Goal: Information Seeking & Learning: Learn about a topic

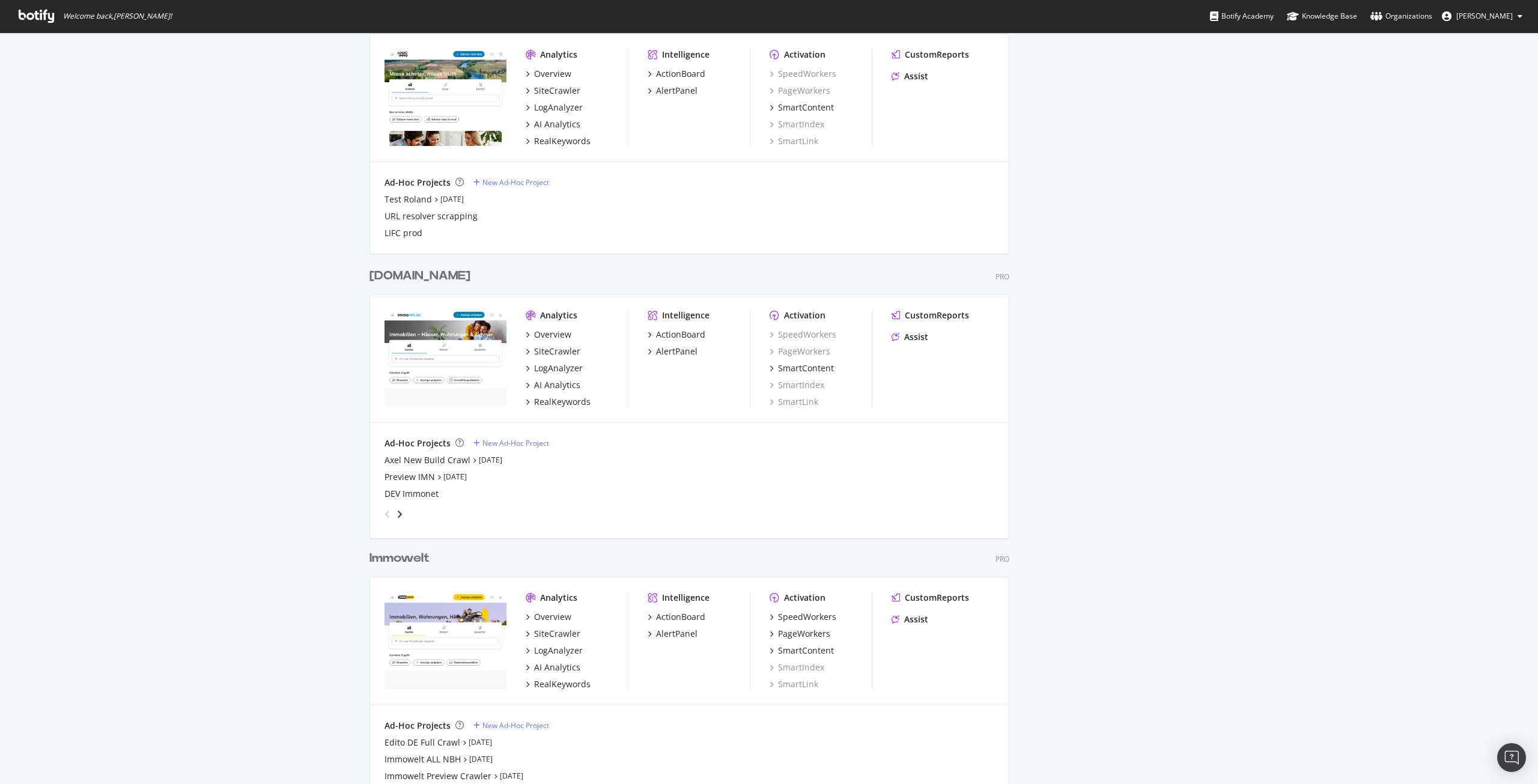
scroll to position [1381, 0]
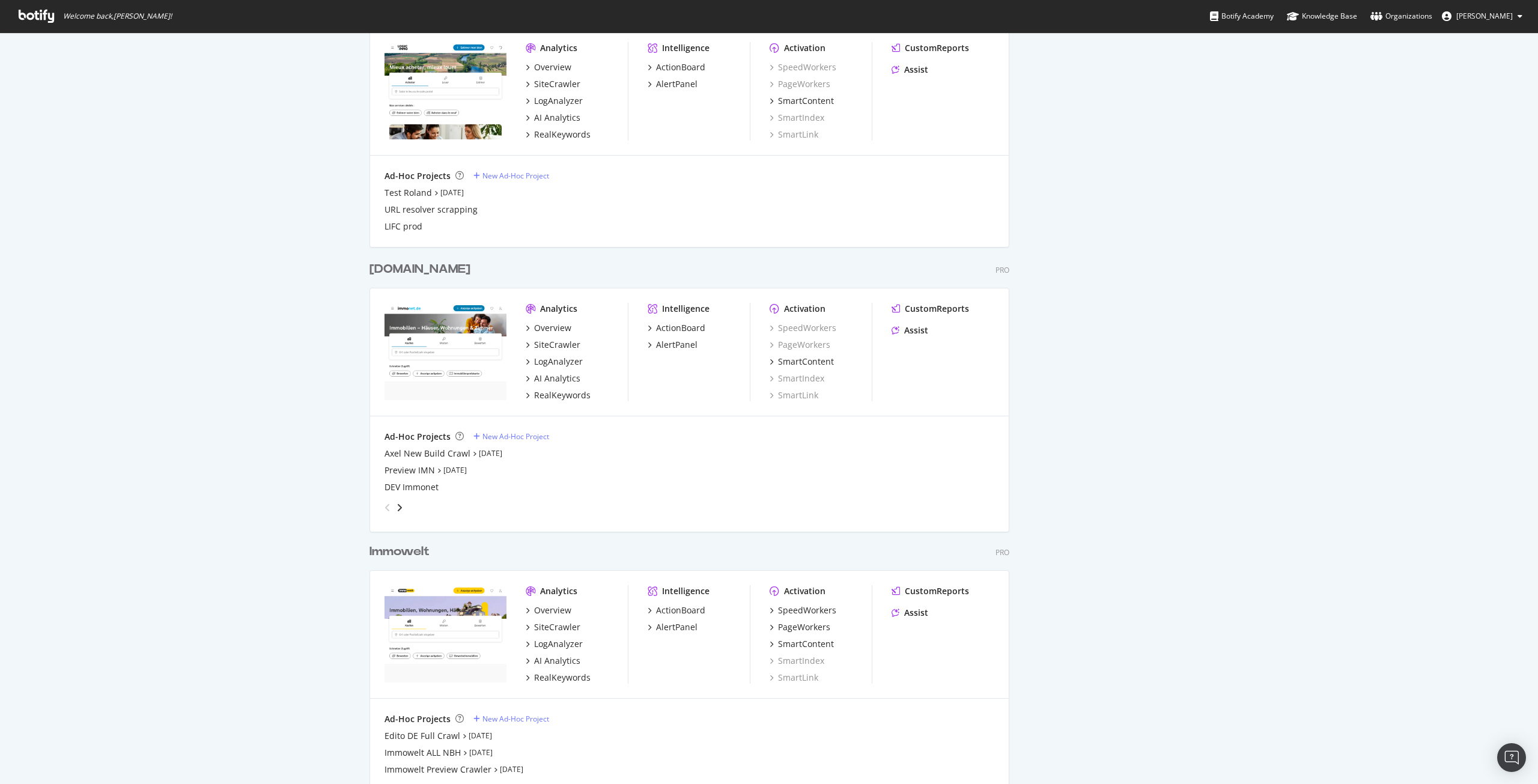
click at [407, 547] on div "Immowelt" at bounding box center [400, 552] width 60 height 17
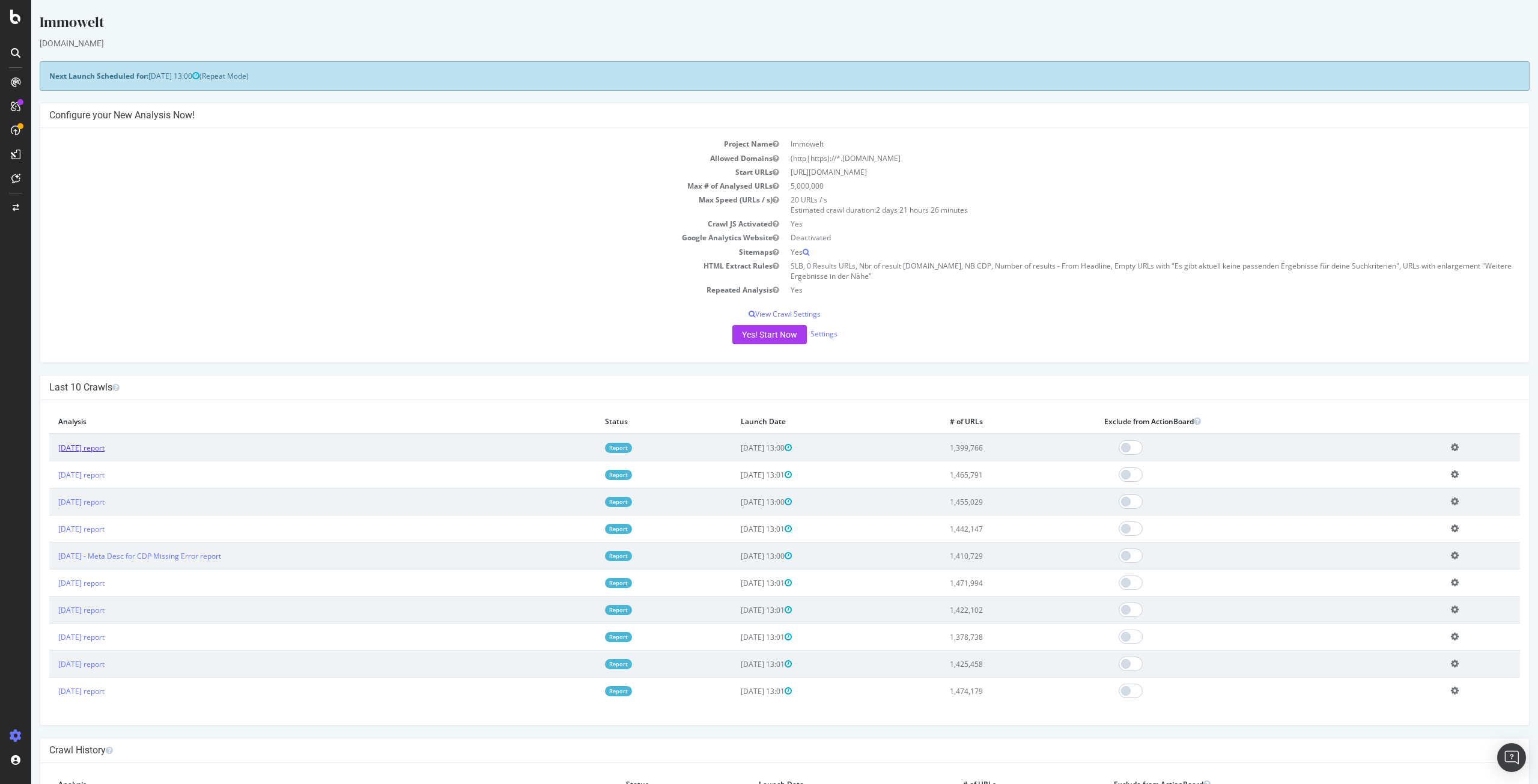
click at [98, 453] on link "[DATE] report" at bounding box center [81, 447] width 46 height 10
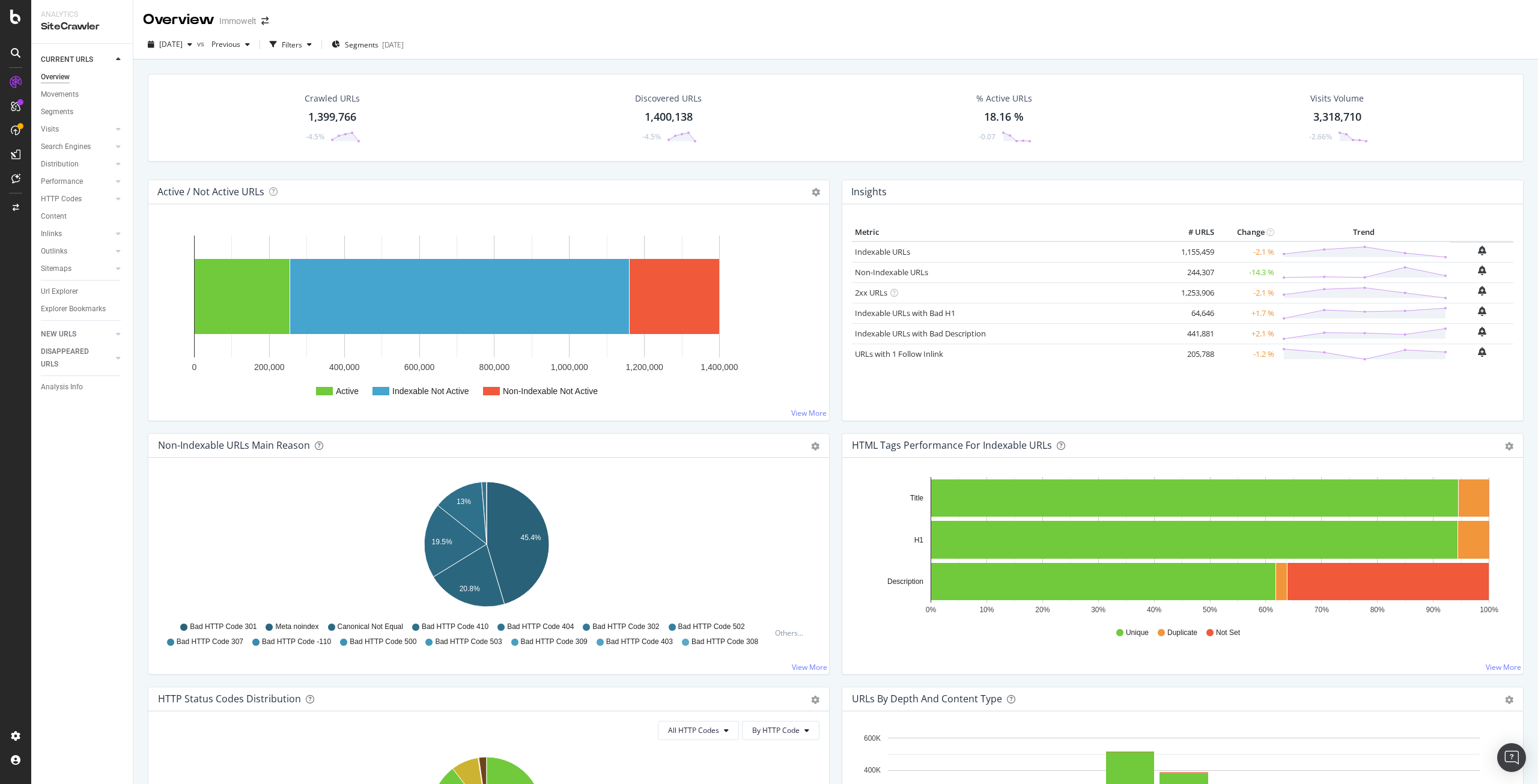
drag, startPoint x: 70, startPoint y: 290, endPoint x: 1311, endPoint y: 19, distance: 1270.2
click at [70, 290] on div "Url Explorer" at bounding box center [59, 291] width 37 height 12
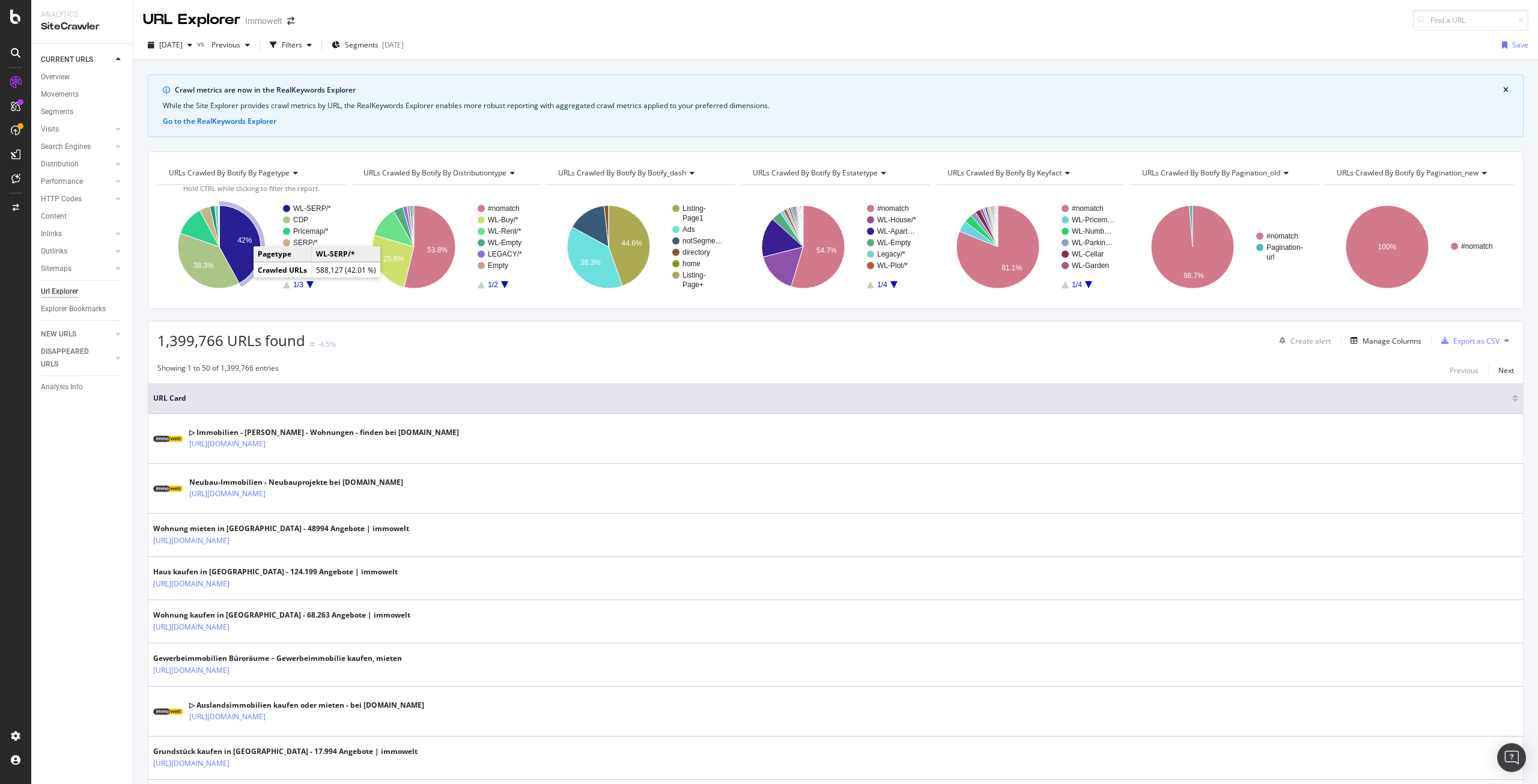
click at [241, 257] on icon "A chart." at bounding box center [240, 244] width 41 height 78
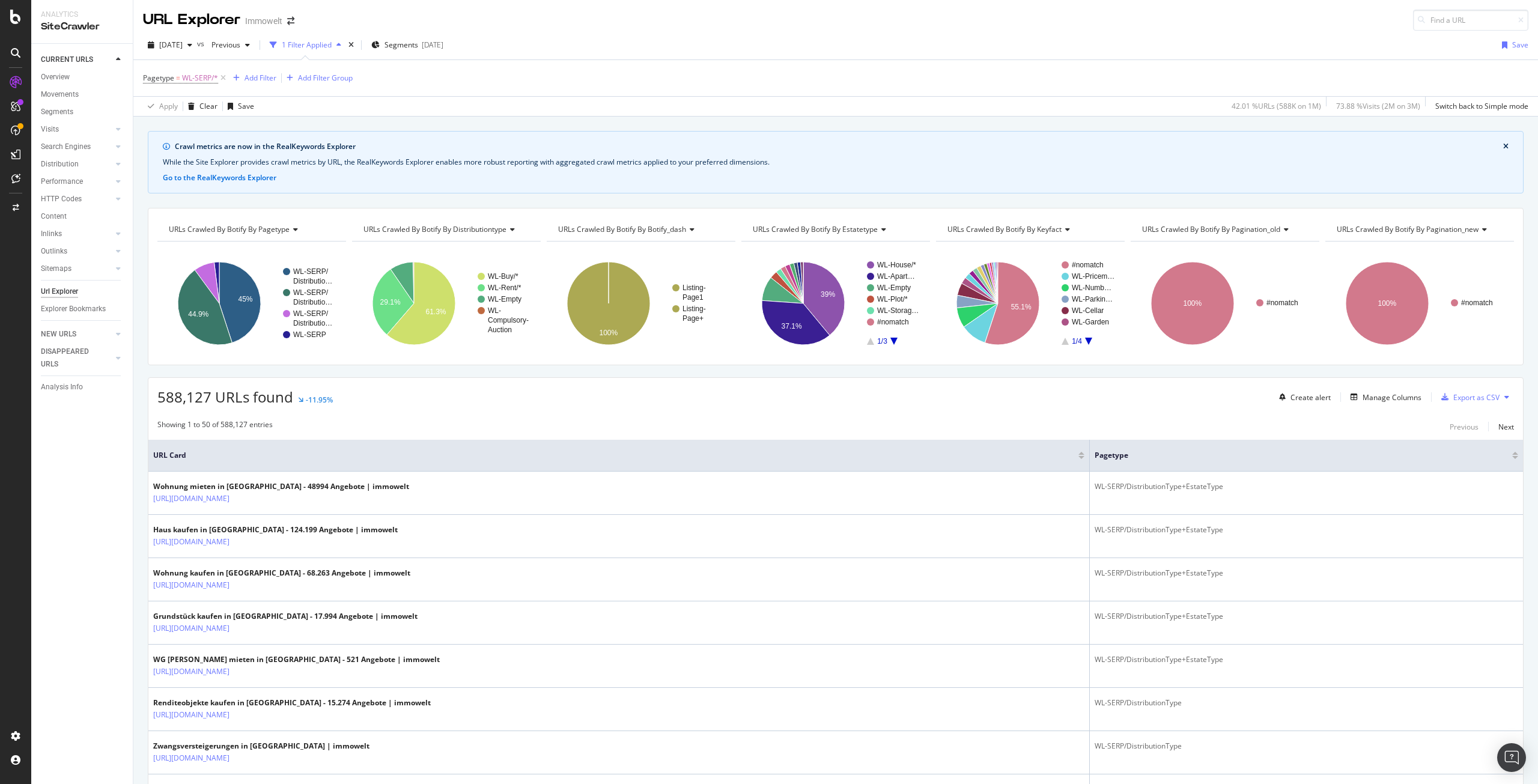
click at [1171, 229] on span "URLs Crawled By Botify By pagination_old" at bounding box center [1211, 229] width 138 height 10
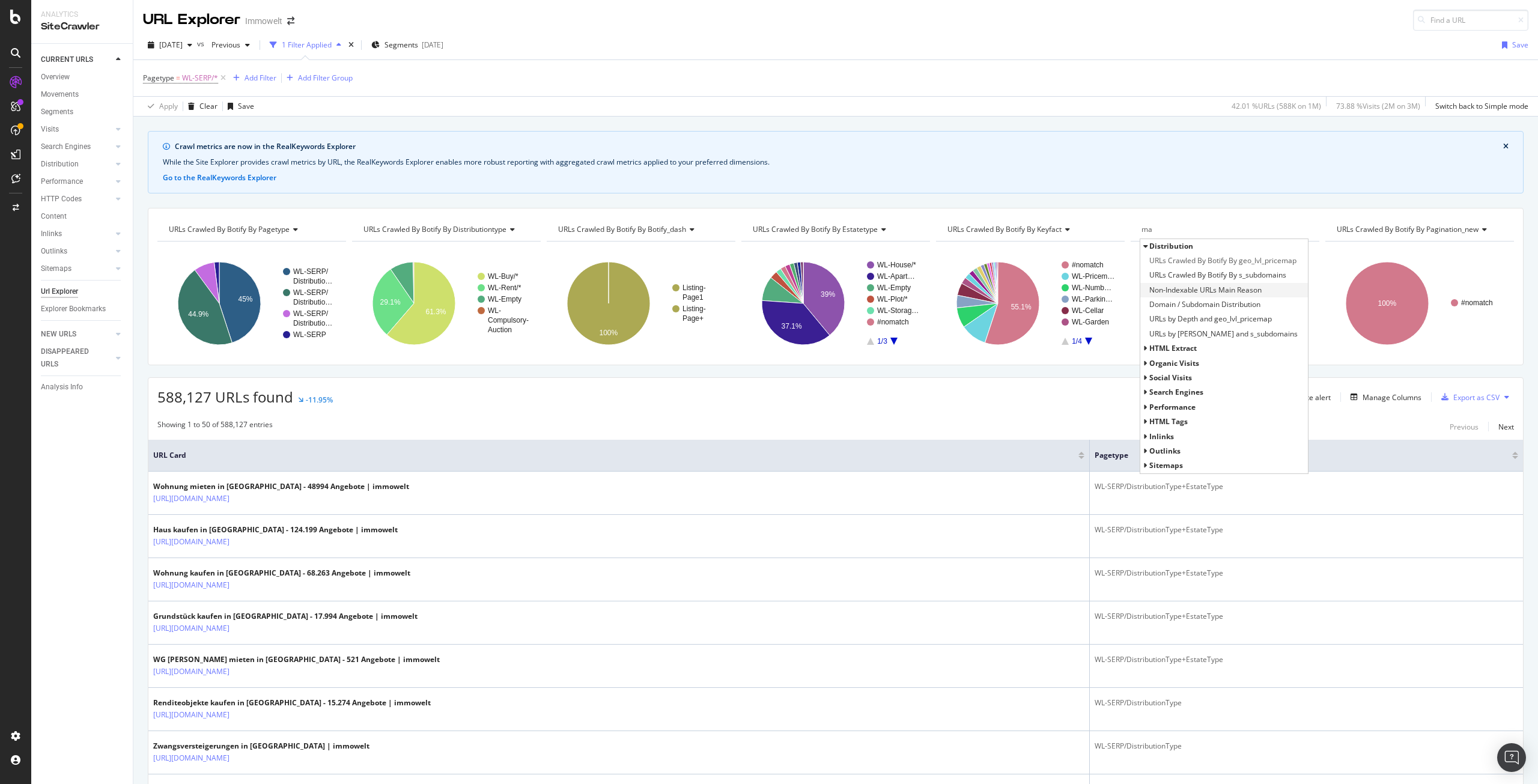
type input "ma"
click at [1204, 294] on span "Non-Indexable URLs Main Reason" at bounding box center [1205, 290] width 113 height 12
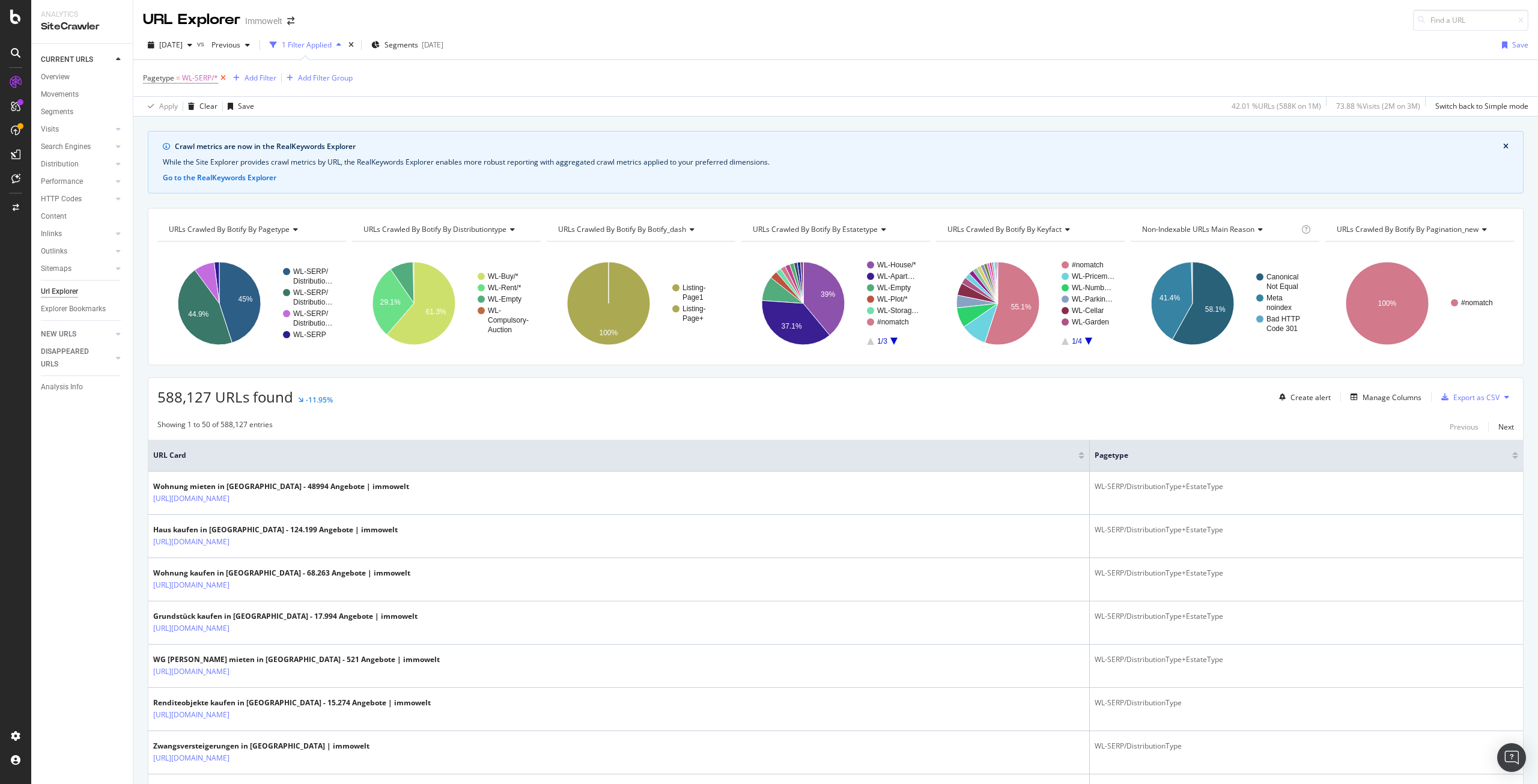
click at [219, 79] on icon at bounding box center [223, 78] width 10 height 12
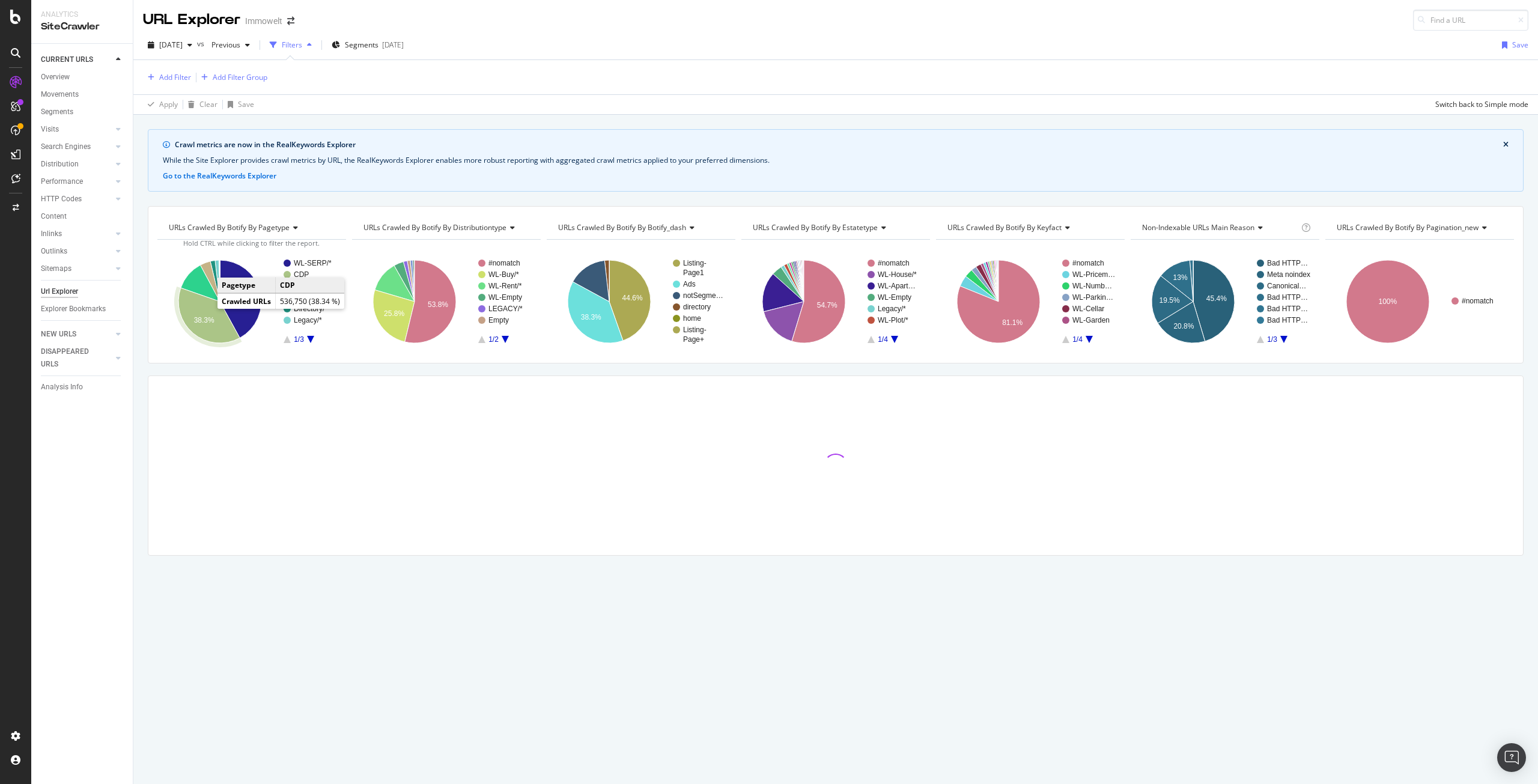
click at [213, 317] on text "38.3%" at bounding box center [204, 320] width 21 height 8
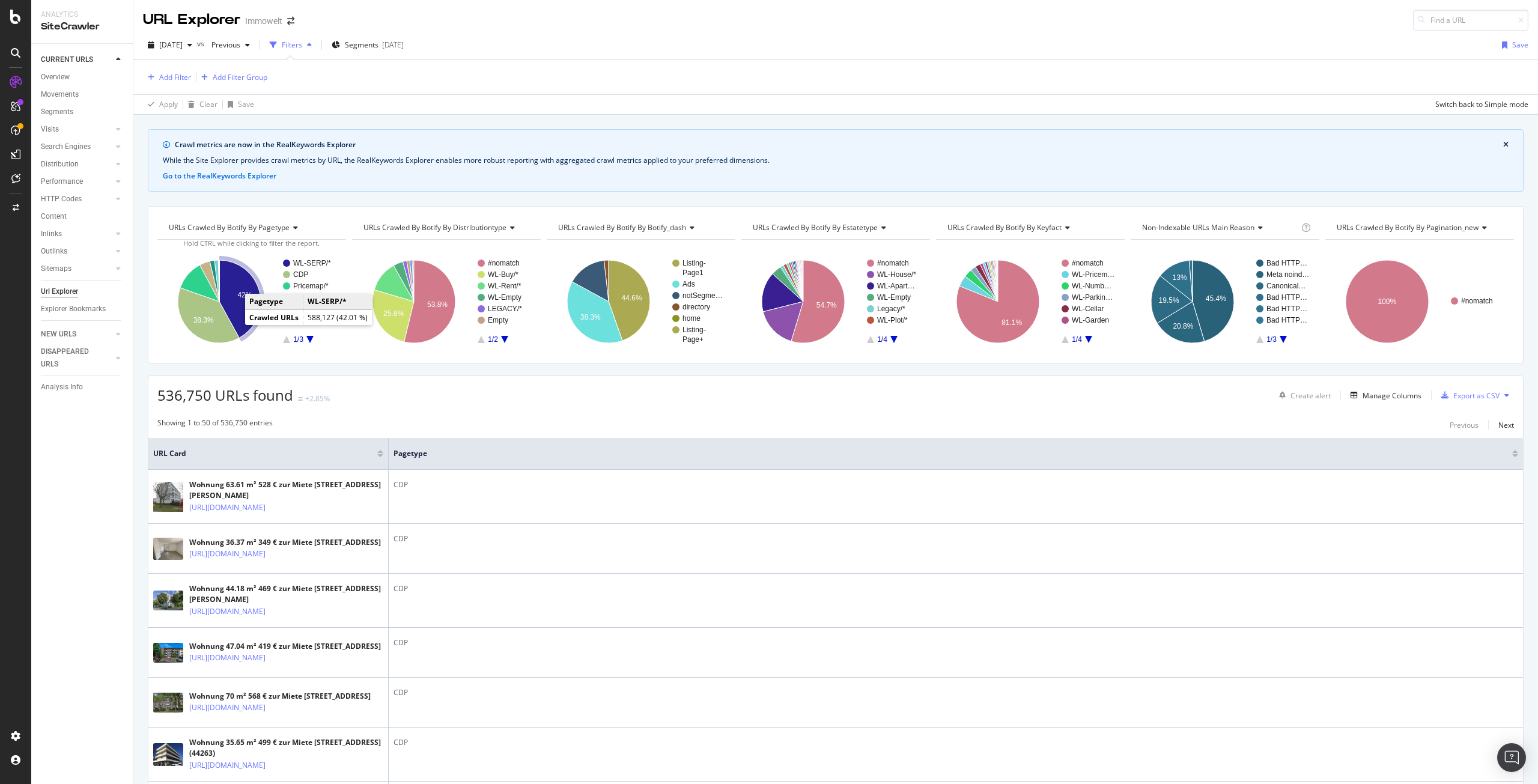
click at [236, 293] on icon "A chart." at bounding box center [240, 299] width 41 height 78
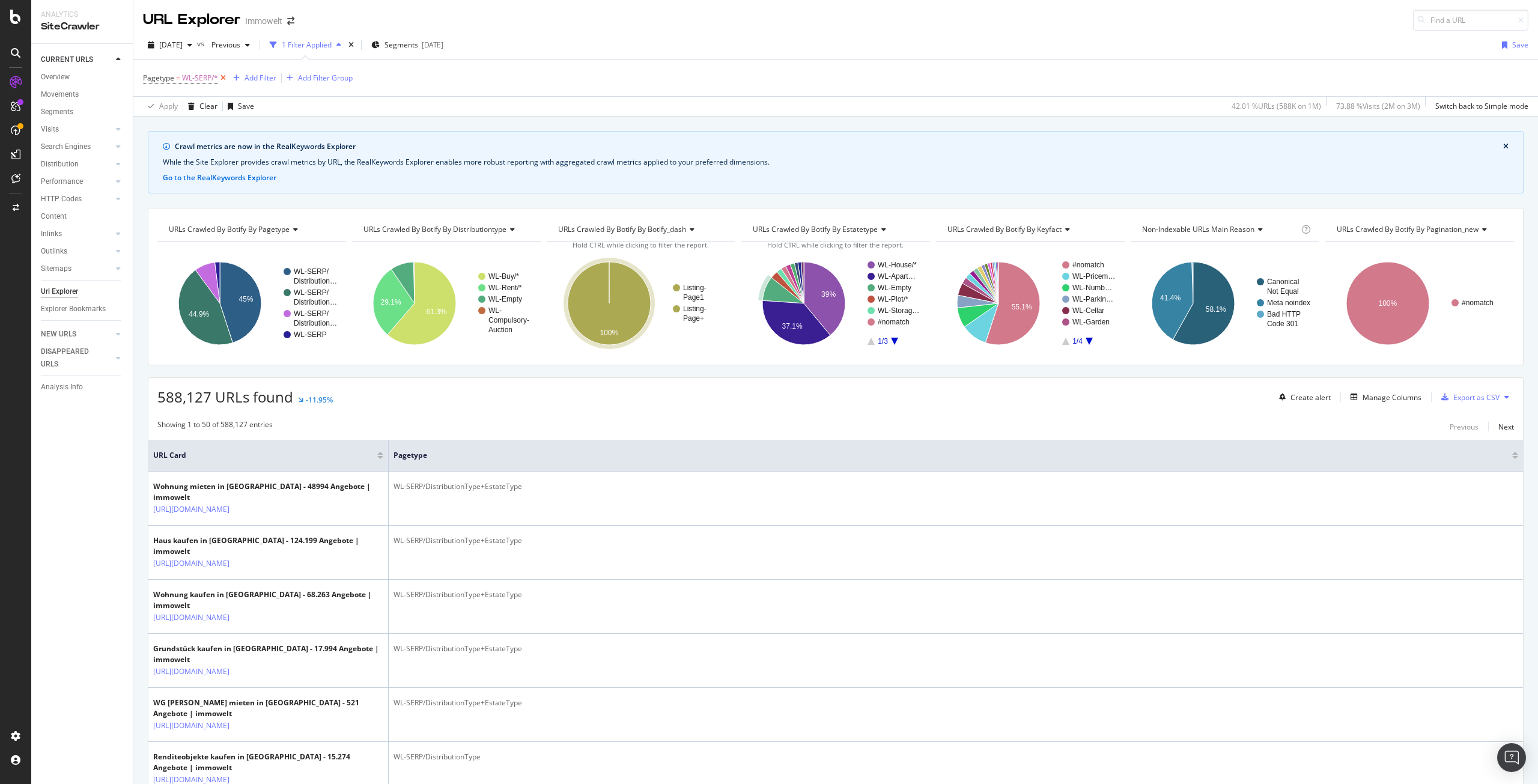
click at [224, 76] on icon at bounding box center [223, 78] width 10 height 12
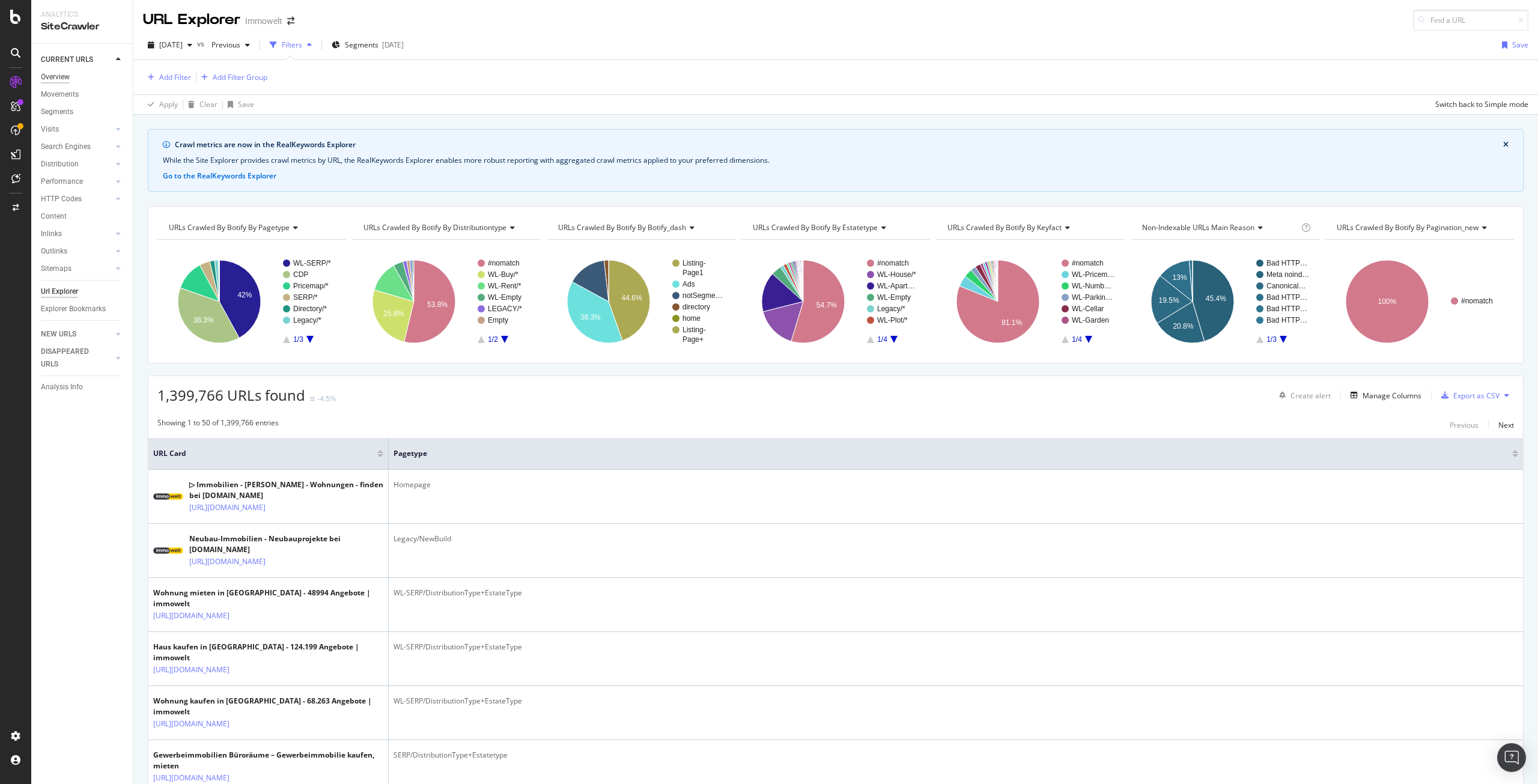
click at [55, 74] on div "Overview" at bounding box center [55, 77] width 29 height 12
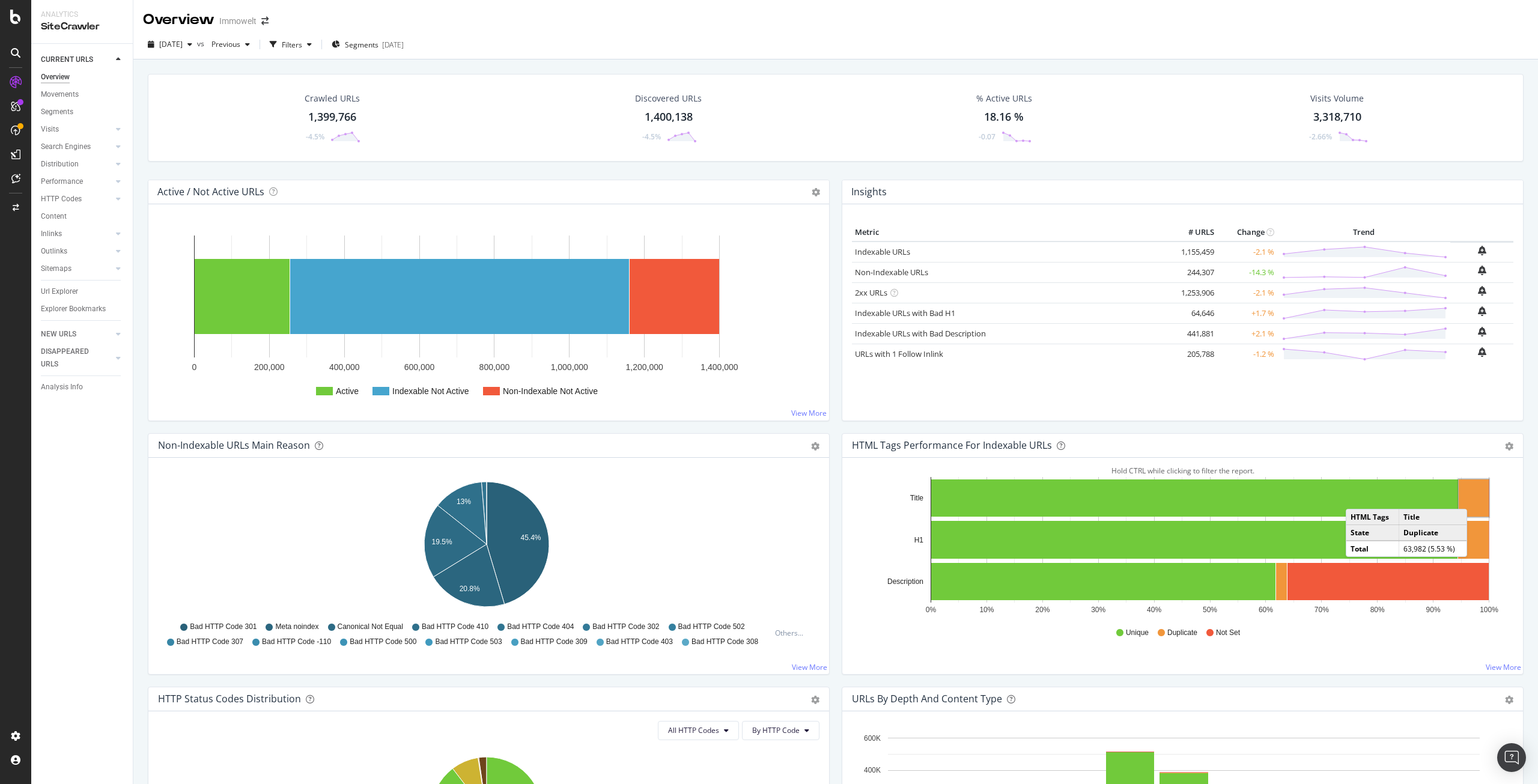
click at [1470, 497] on rect "A chart." at bounding box center [1473, 498] width 30 height 37
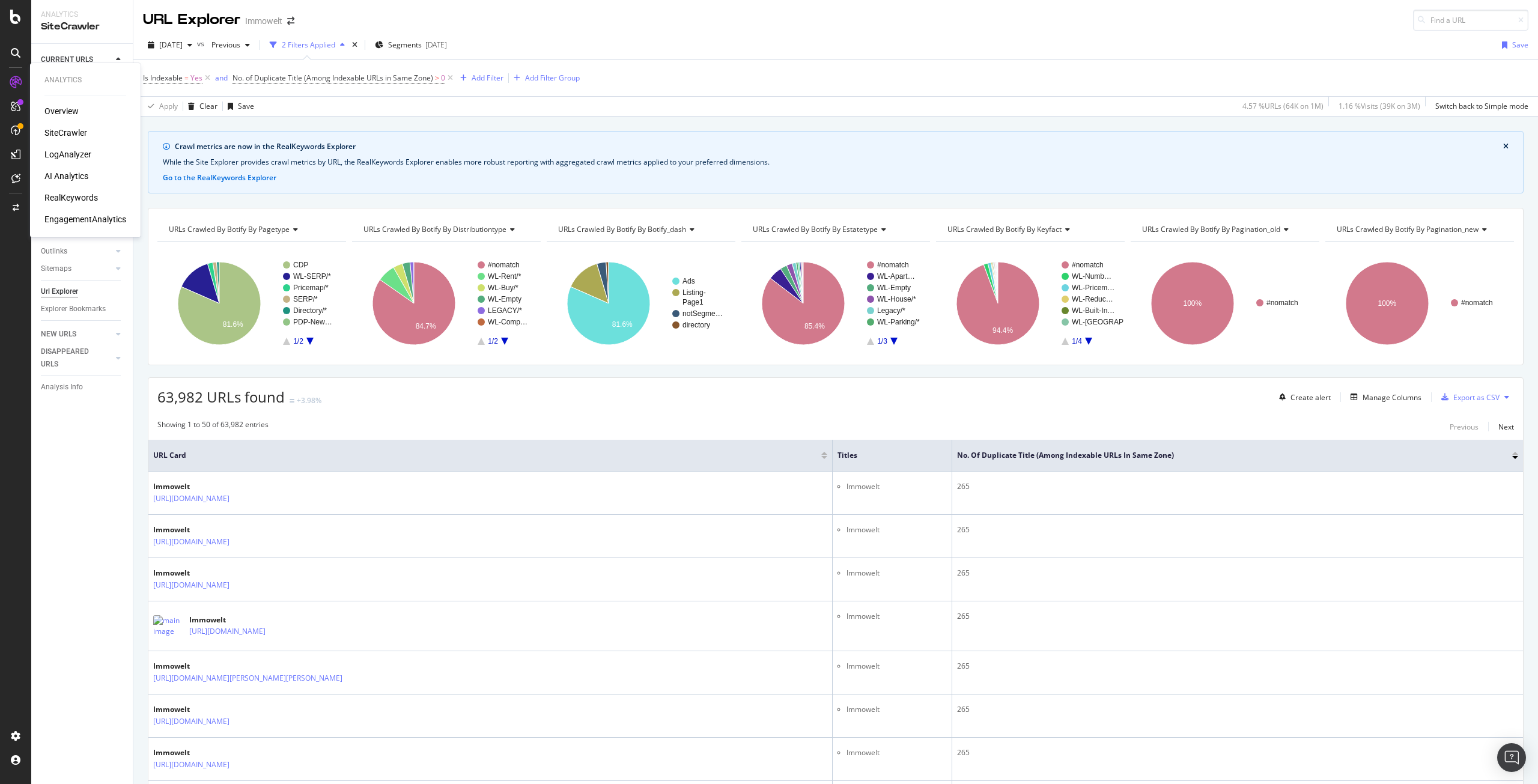
click at [75, 151] on div "LogAnalyzer" at bounding box center [68, 154] width 47 height 12
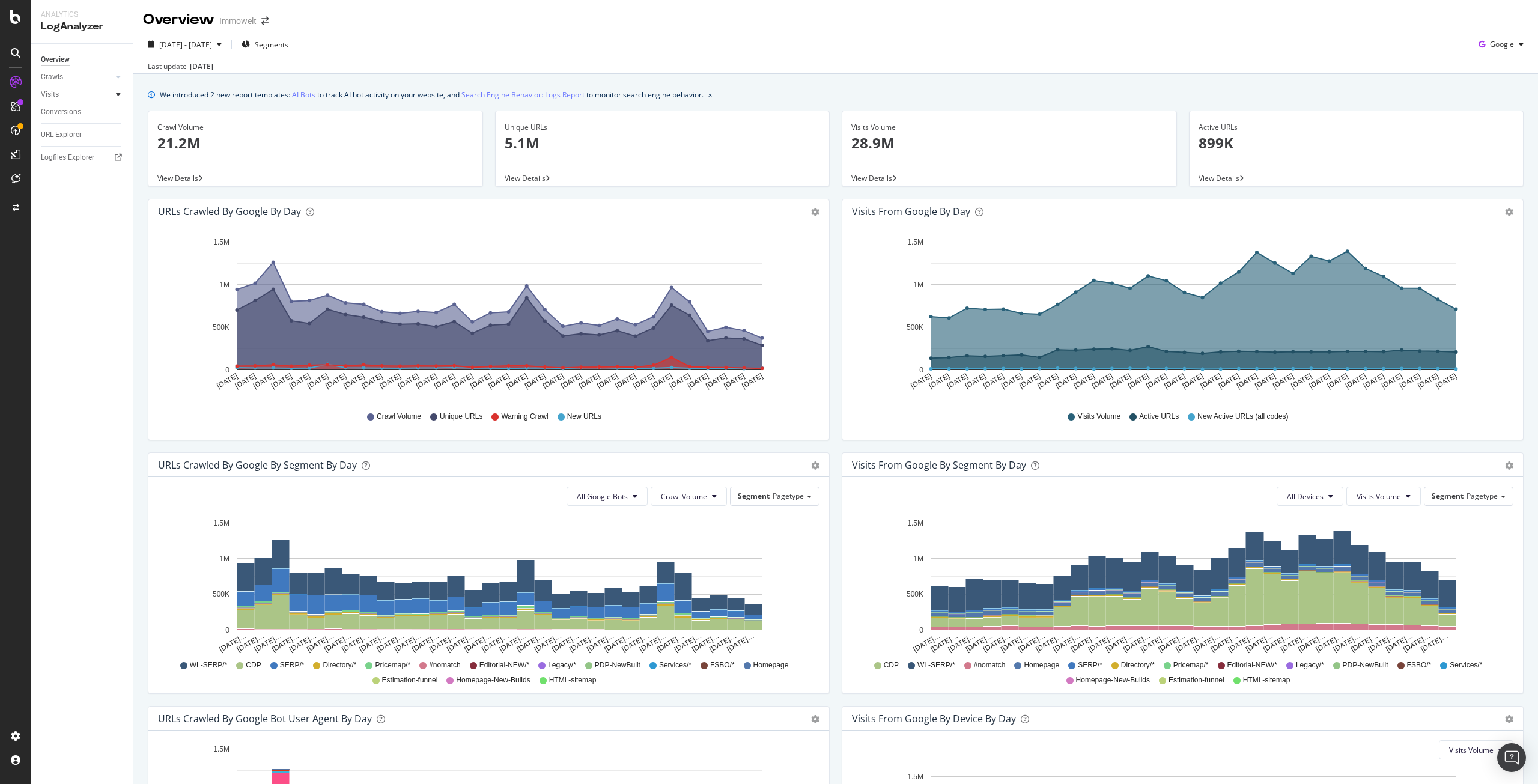
click at [118, 95] on icon at bounding box center [118, 94] width 5 height 7
click at [81, 161] on div "HTTP Codes" at bounding box center [66, 159] width 41 height 12
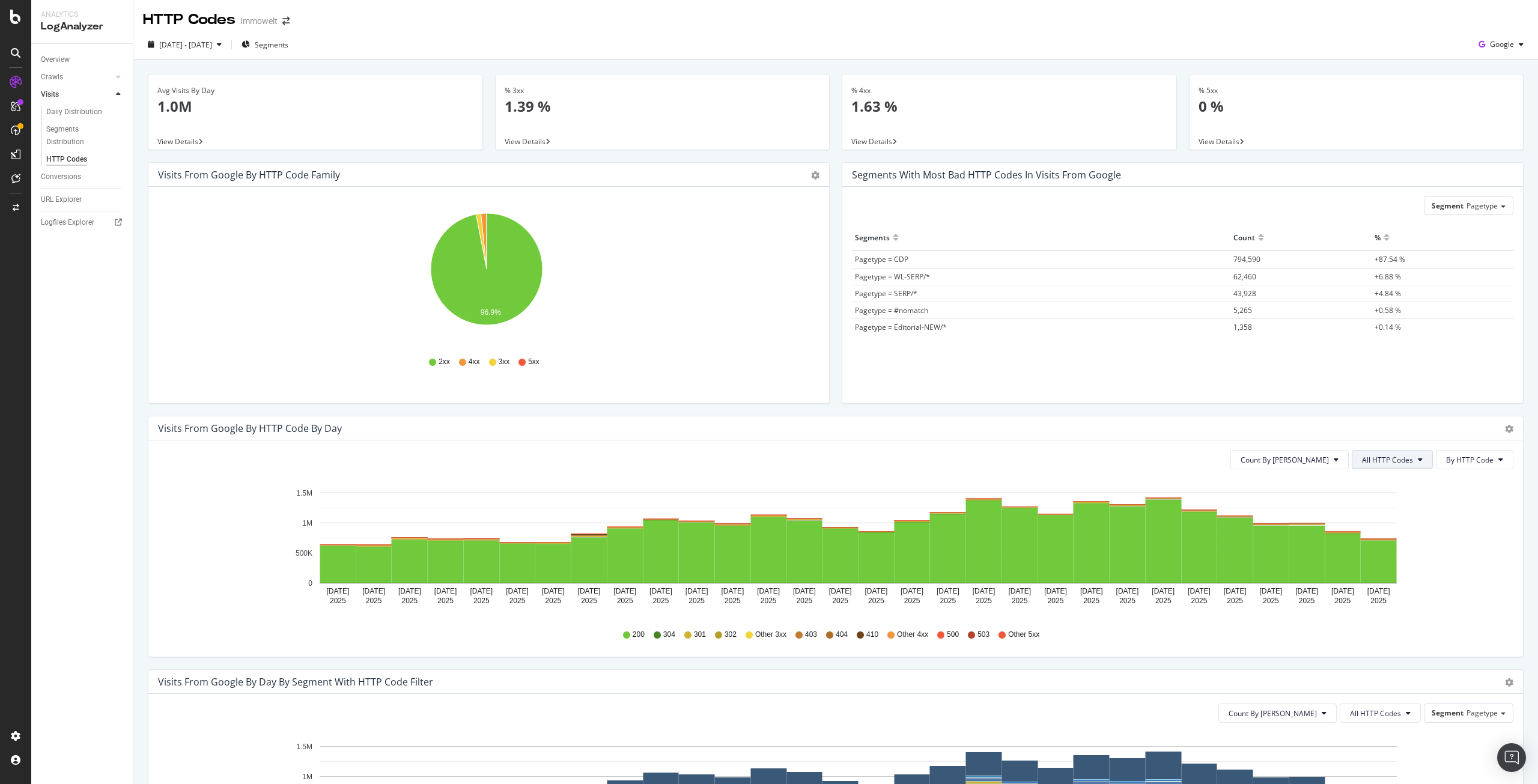
click at [1379, 462] on span "All HTTP Codes" at bounding box center [1387, 460] width 51 height 10
click at [1391, 556] on div "3xx family" at bounding box center [1385, 549] width 80 height 17
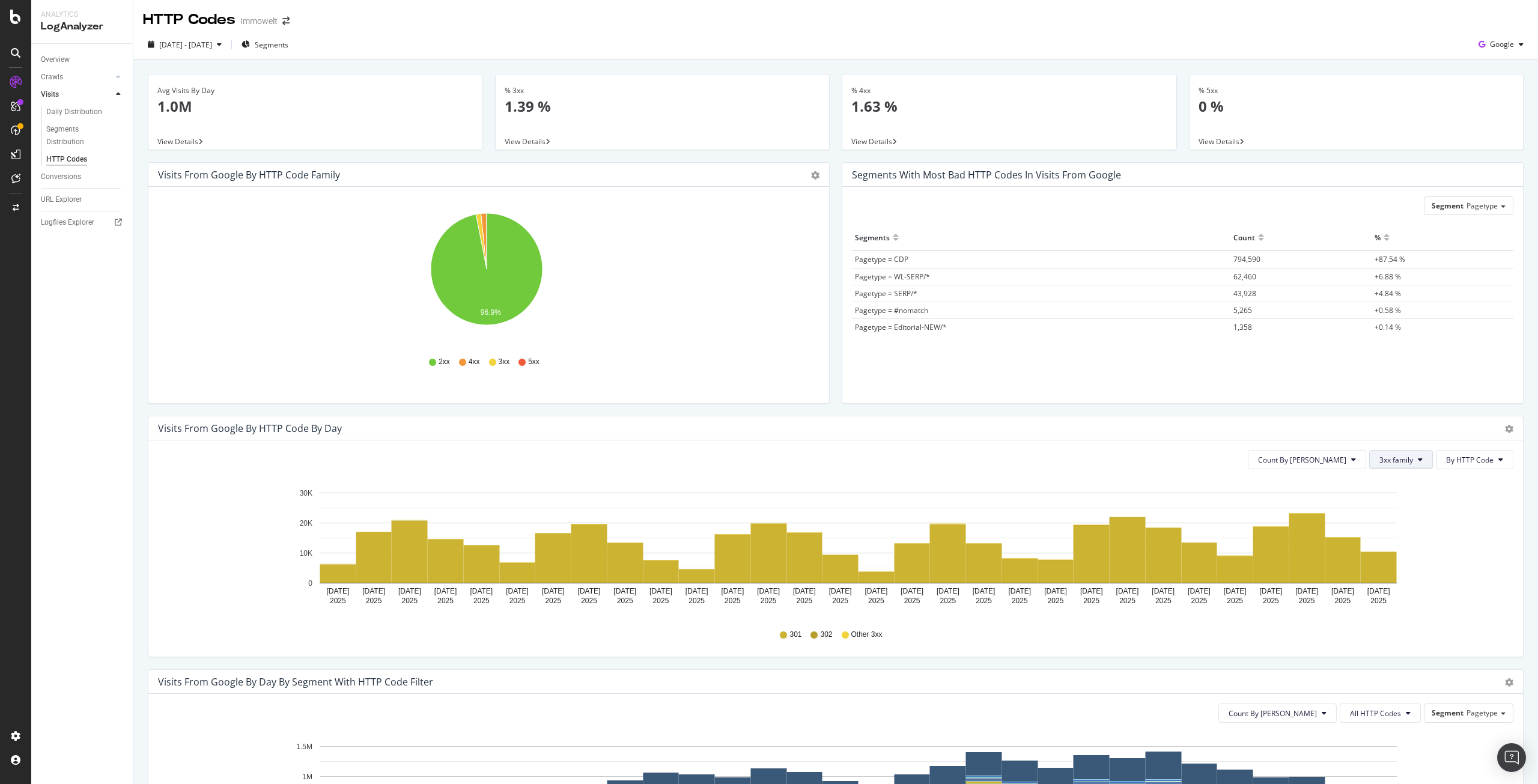
click at [1381, 461] on span "3xx family" at bounding box center [1396, 460] width 34 height 10
click at [1392, 571] on span "4xx family" at bounding box center [1401, 572] width 60 height 11
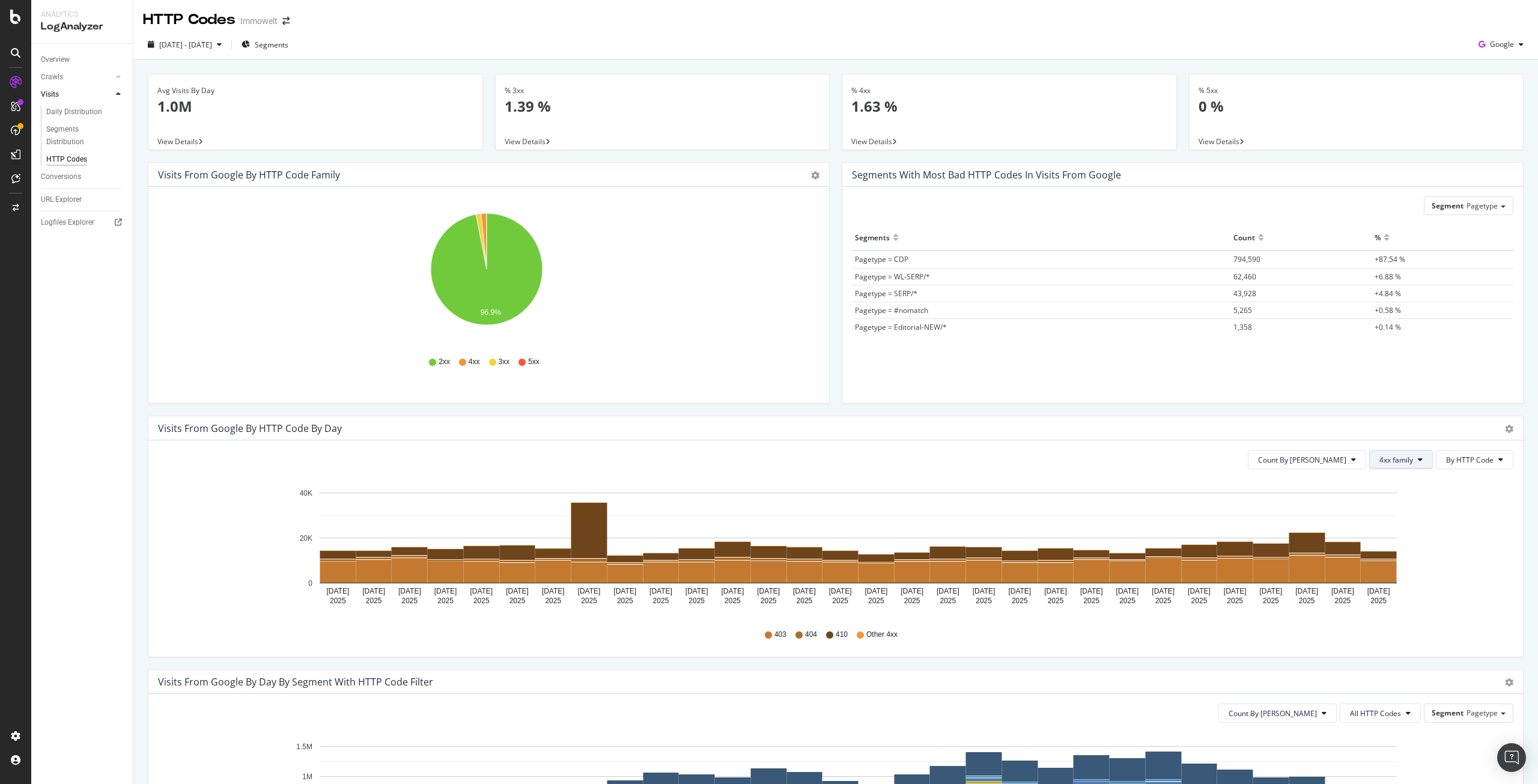
click at [1385, 461] on span "4xx family" at bounding box center [1396, 460] width 34 height 10
click at [1396, 591] on span "5xx family" at bounding box center [1401, 594] width 60 height 11
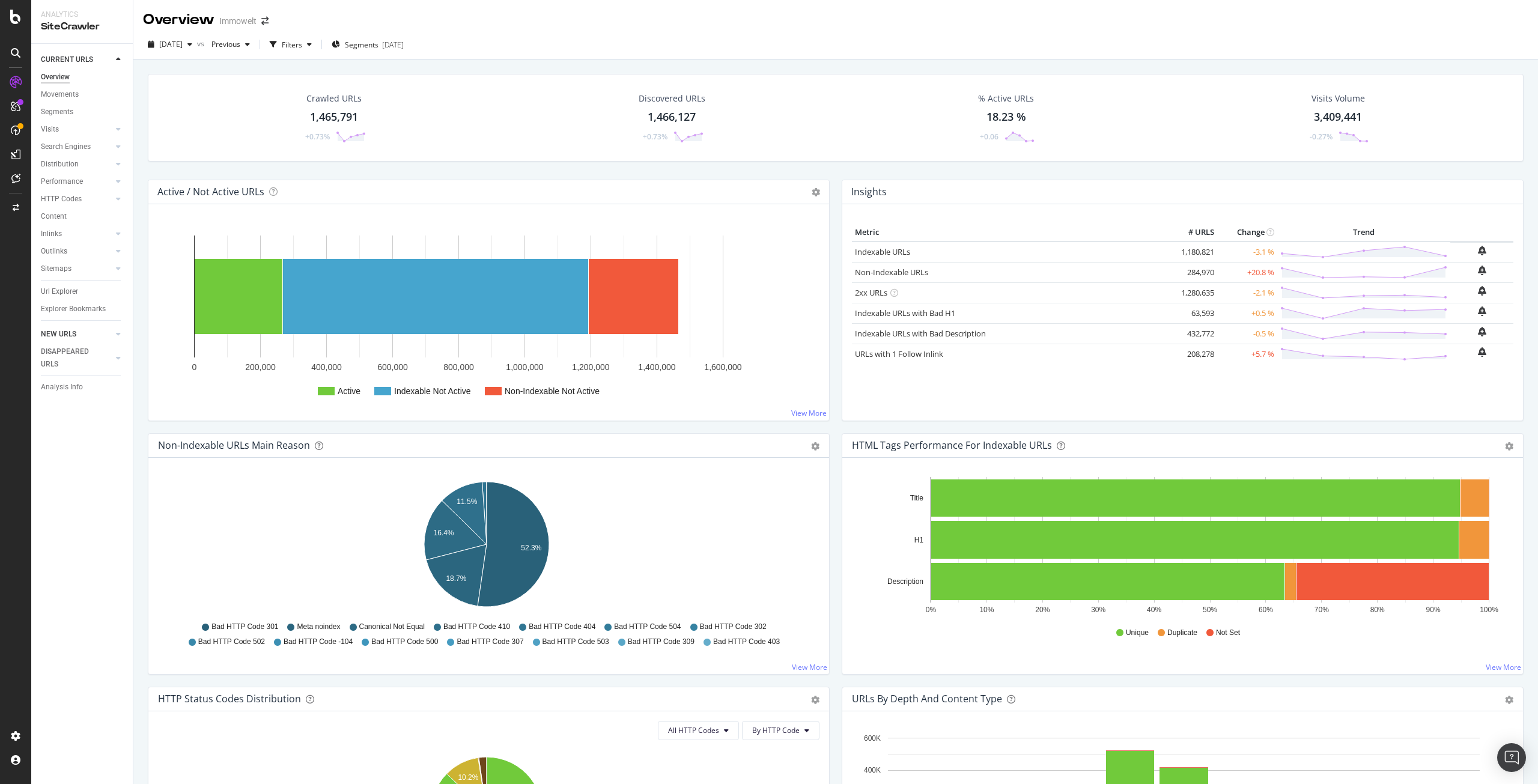
drag, startPoint x: 65, startPoint y: 287, endPoint x: 108, endPoint y: 335, distance: 64.4
click at [65, 287] on div "Url Explorer" at bounding box center [59, 291] width 37 height 12
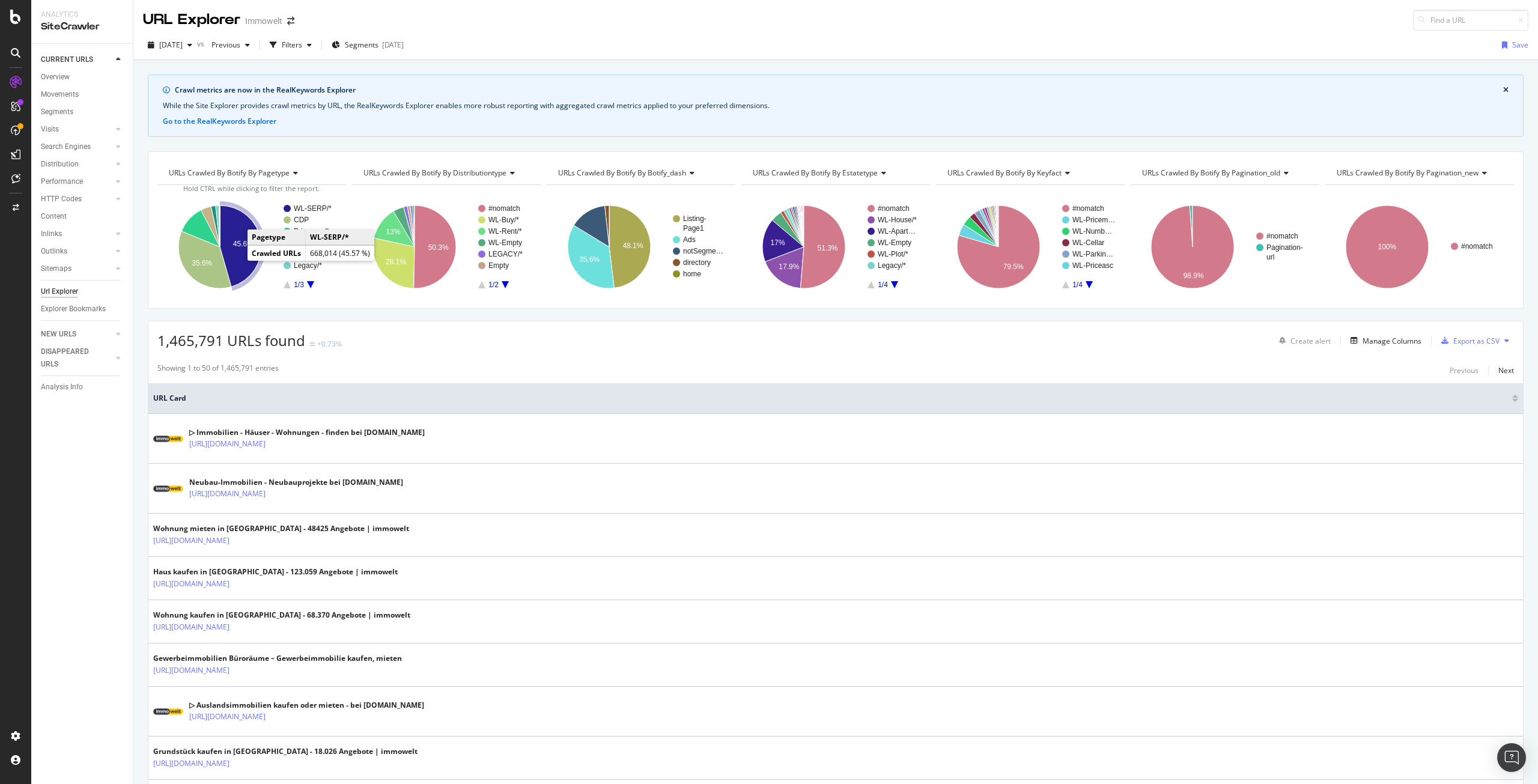
click at [240, 237] on icon "A chart." at bounding box center [241, 246] width 41 height 81
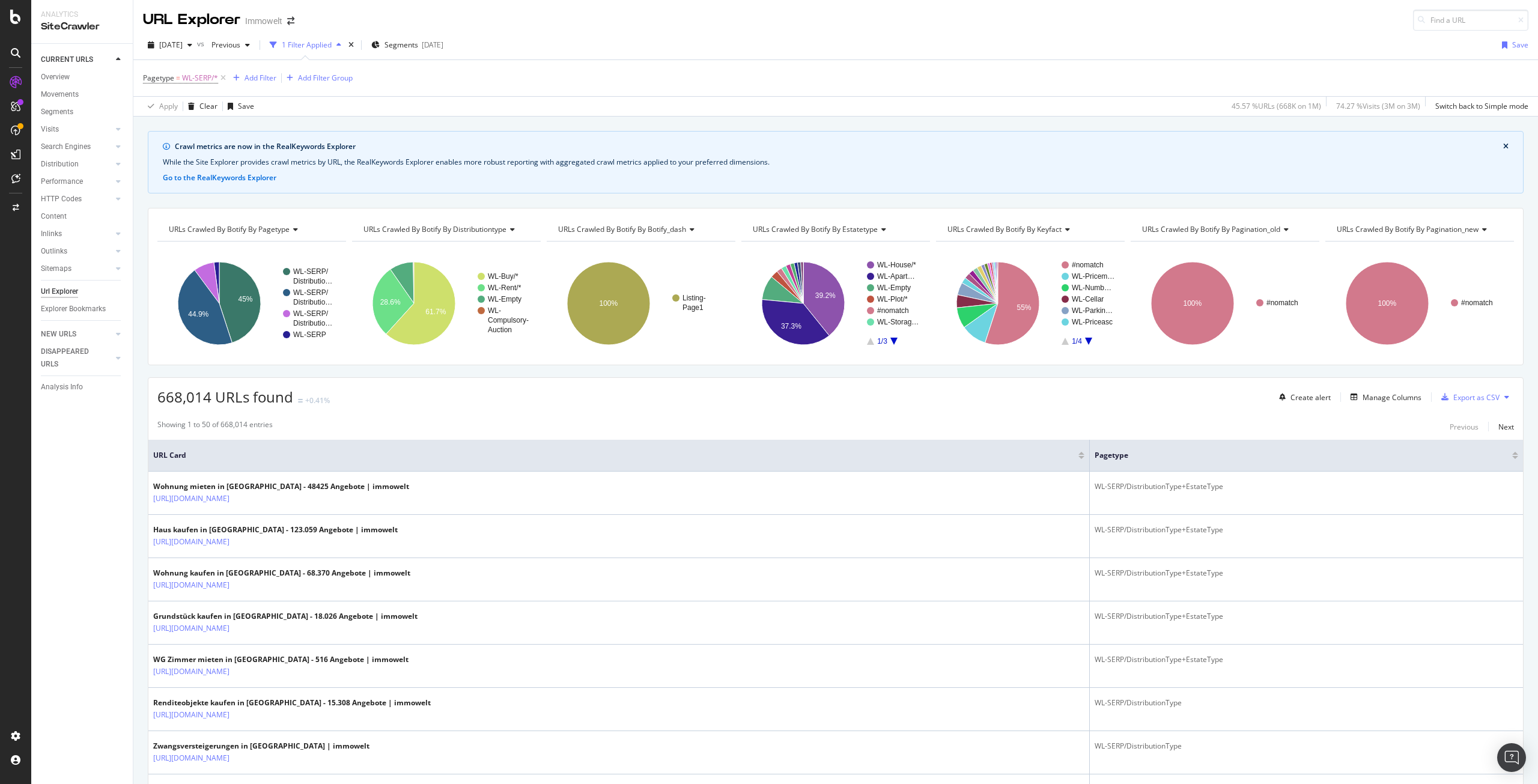
click at [1208, 229] on span "URLs Crawled By Botify By pagination_old" at bounding box center [1211, 229] width 138 height 10
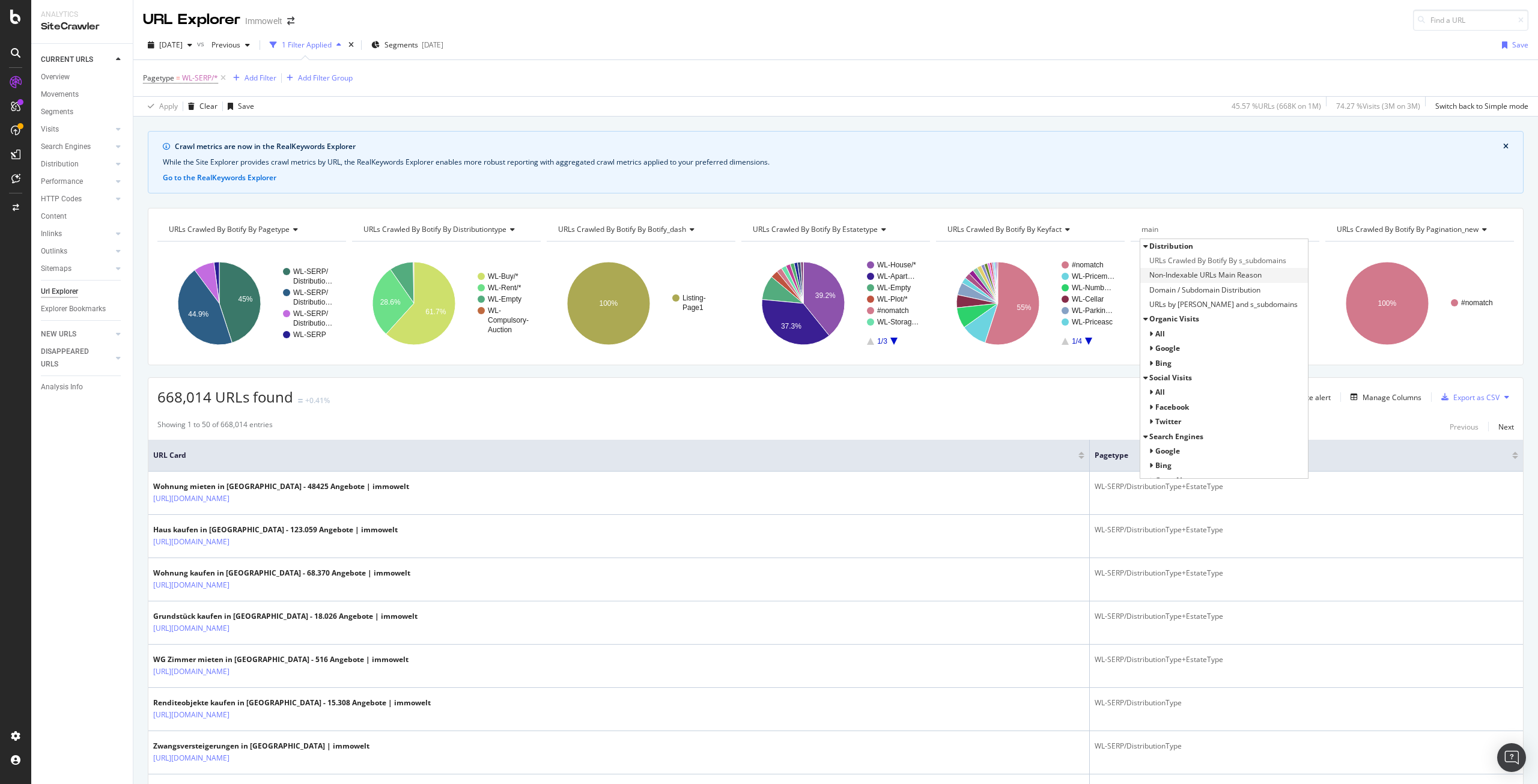
type input "main"
click at [1197, 271] on span "Non-Indexable URLs Main Reason" at bounding box center [1205, 275] width 113 height 12
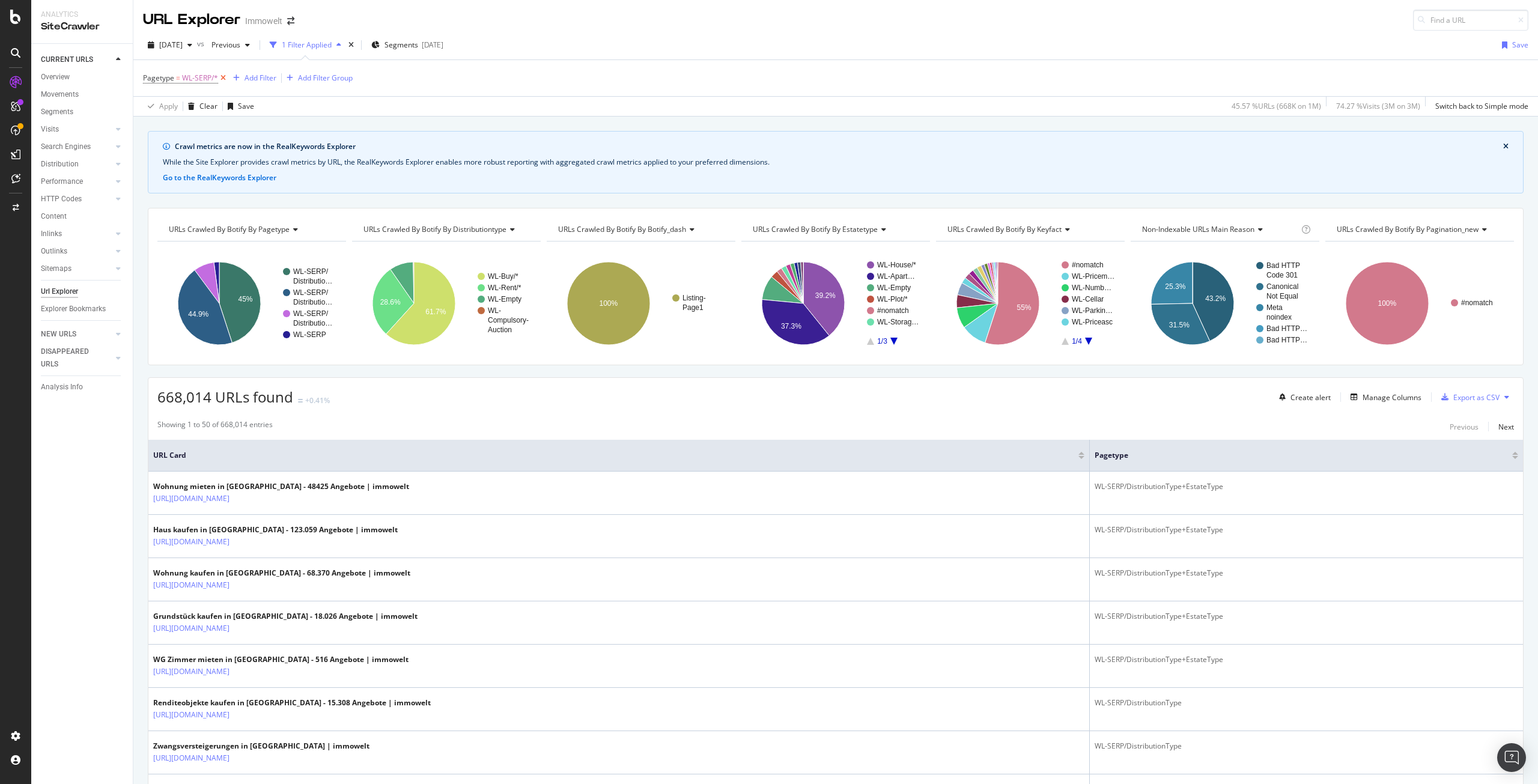
click at [221, 79] on icon at bounding box center [223, 78] width 10 height 12
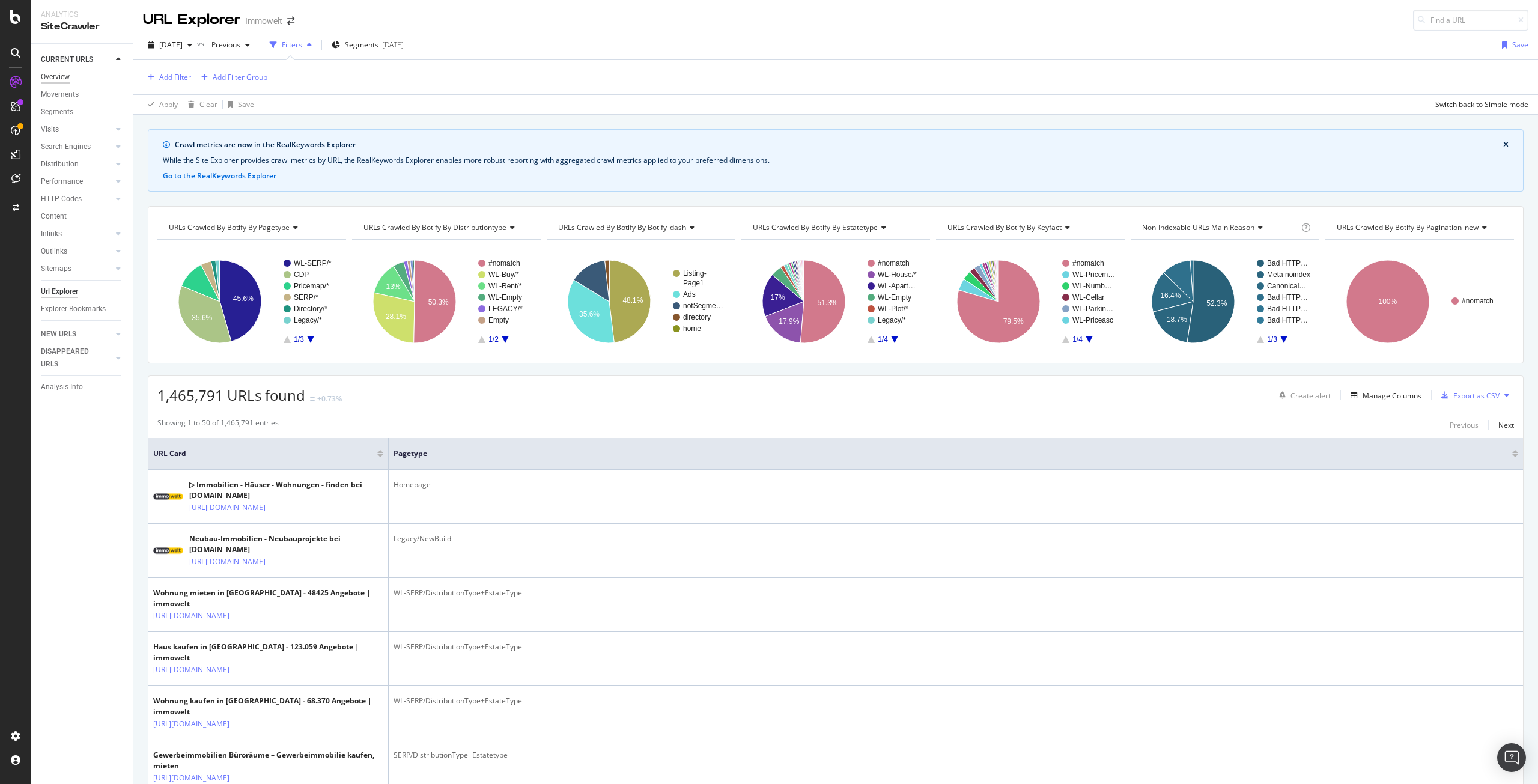
click at [60, 75] on div "Overview" at bounding box center [55, 77] width 29 height 12
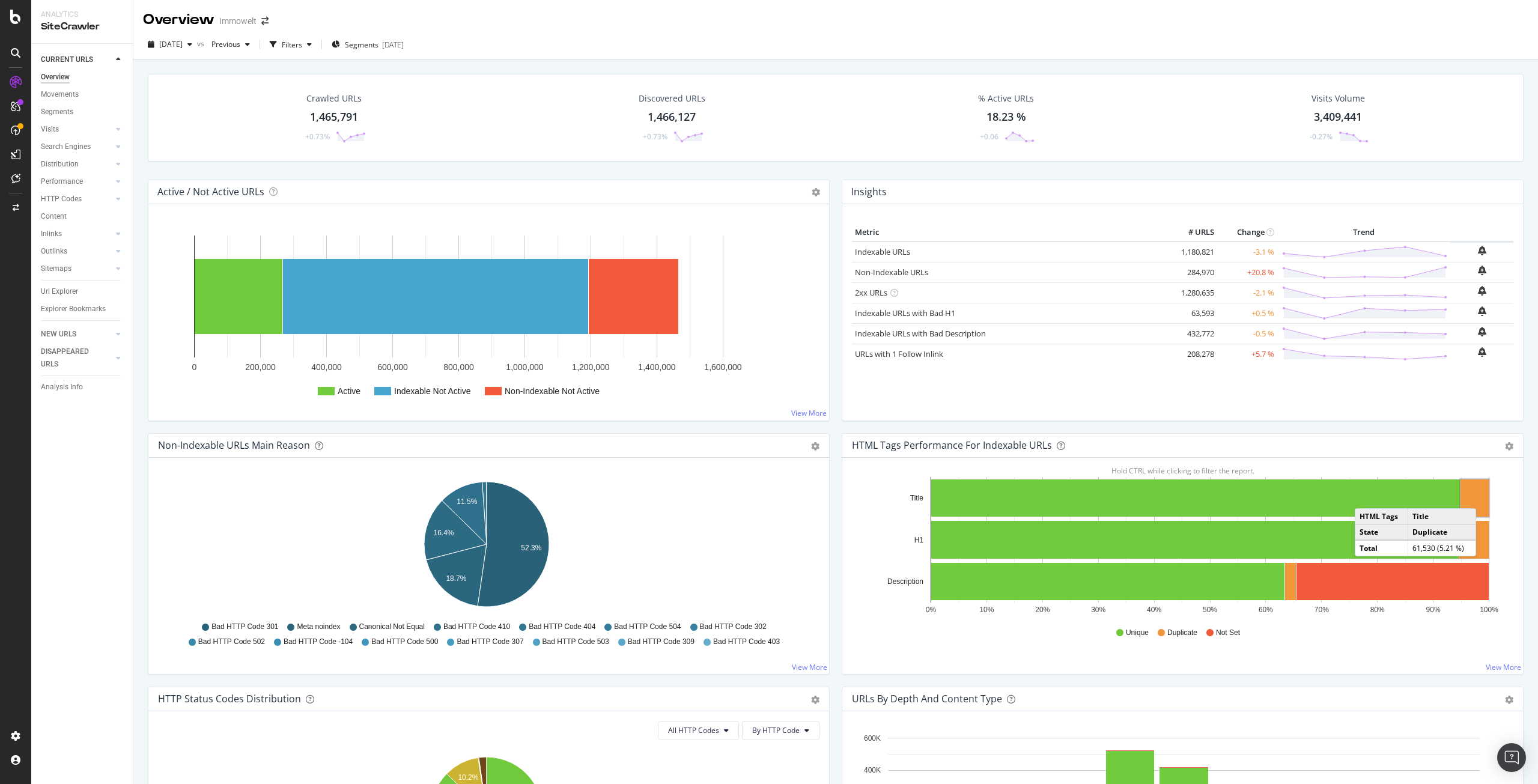
click at [1479, 496] on rect "A chart." at bounding box center [1474, 498] width 28 height 37
